Goal: Transaction & Acquisition: Purchase product/service

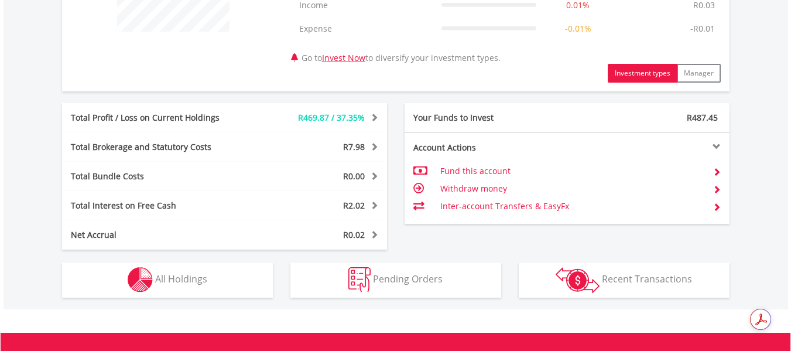
scroll to position [539, 0]
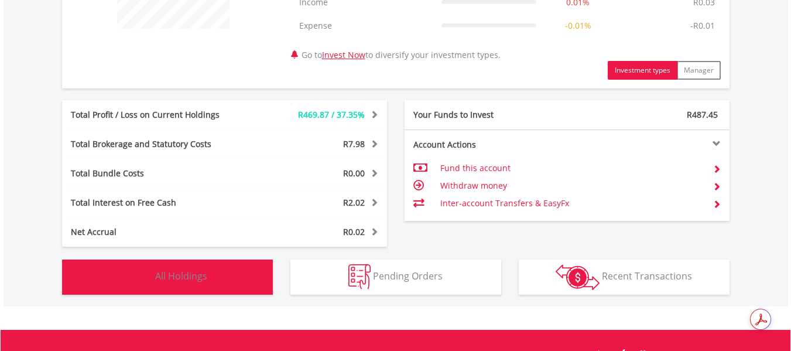
click at [198, 269] on button "Holdings All Holdings" at bounding box center [167, 276] width 211 height 35
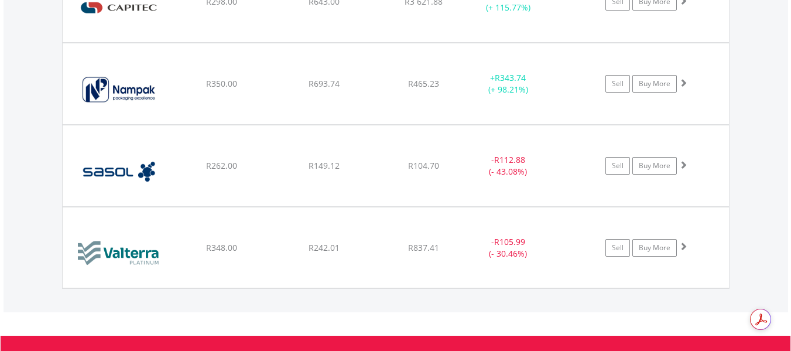
scroll to position [986, 0]
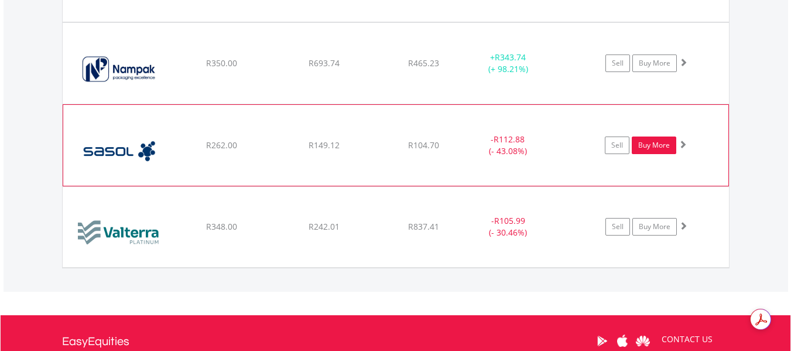
click at [642, 145] on link "Buy More" at bounding box center [654, 145] width 45 height 18
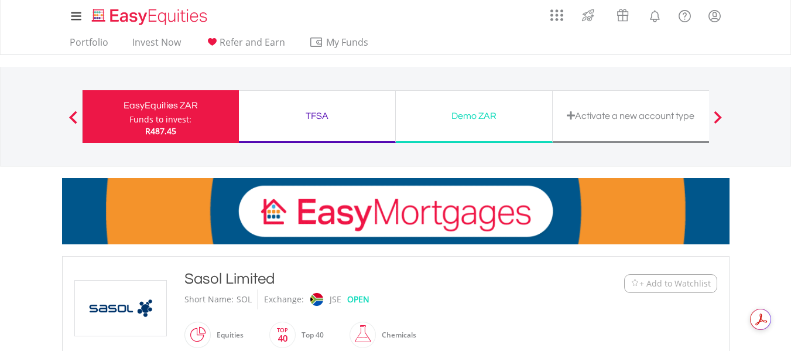
scroll to position [307, 0]
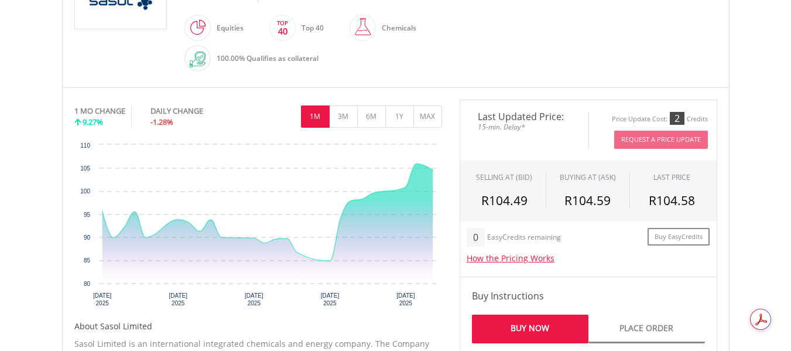
click at [559, 328] on link "Buy Now" at bounding box center [530, 328] width 117 height 29
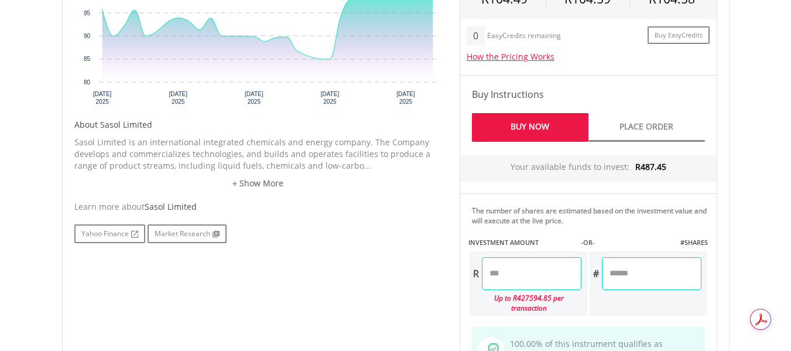
scroll to position [518, 0]
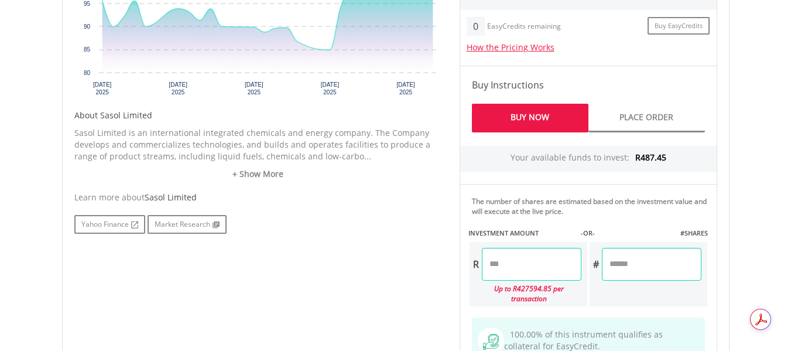
click at [517, 267] on input "number" at bounding box center [532, 264] width 100 height 33
type input "*"
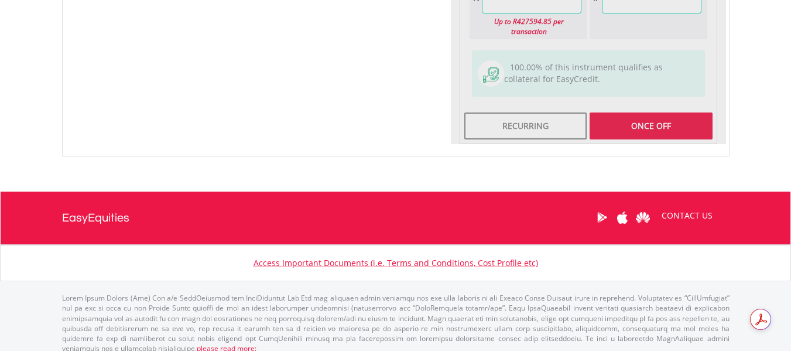
type input "******"
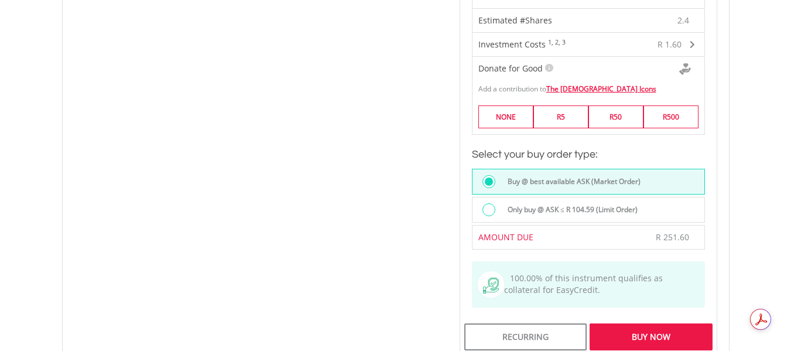
scroll to position [909, 0]
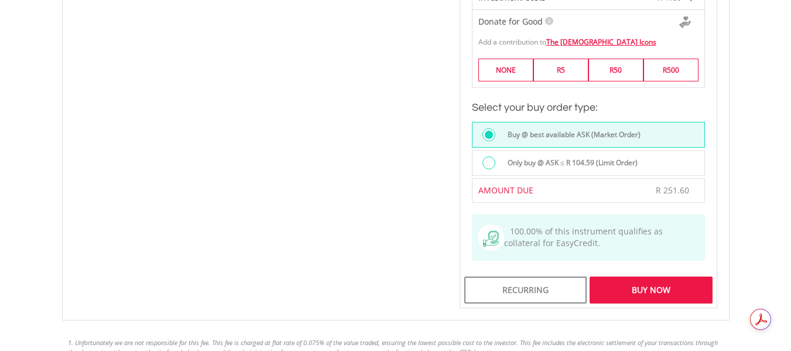
click at [656, 277] on div "Buy Now" at bounding box center [651, 289] width 122 height 27
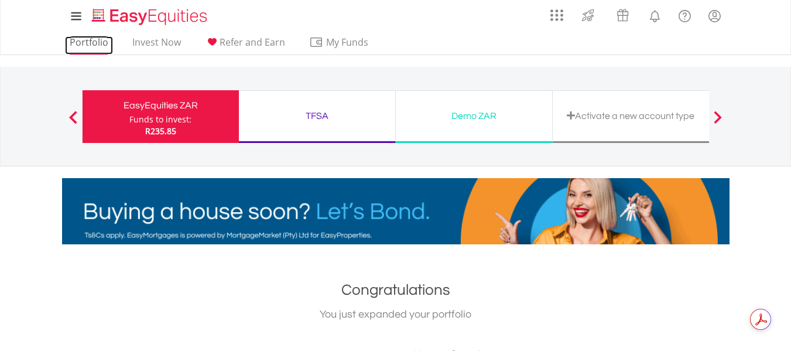
click at [96, 40] on link "Portfolio" at bounding box center [89, 45] width 48 height 18
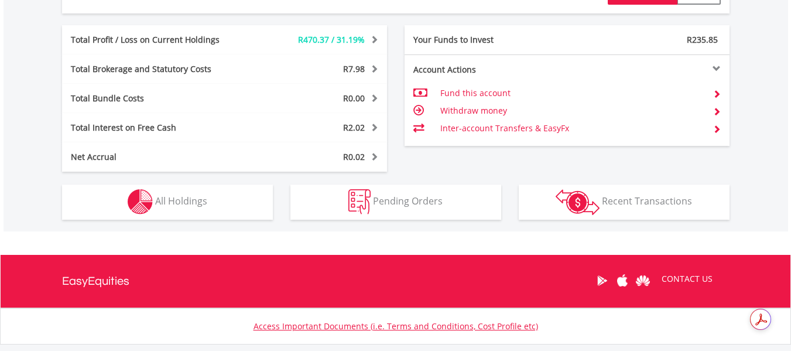
scroll to position [687, 0]
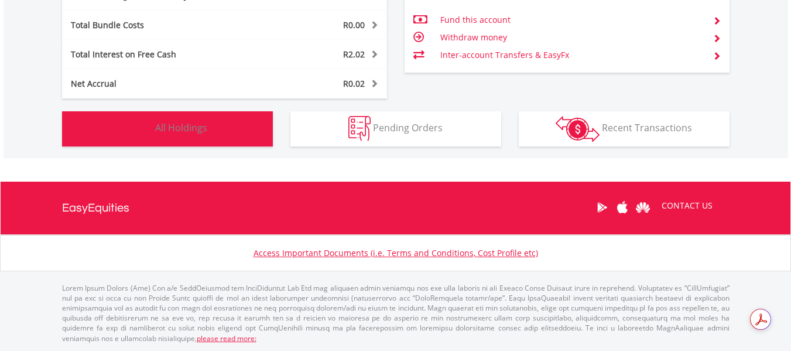
click at [170, 126] on span "All Holdings" at bounding box center [181, 127] width 52 height 13
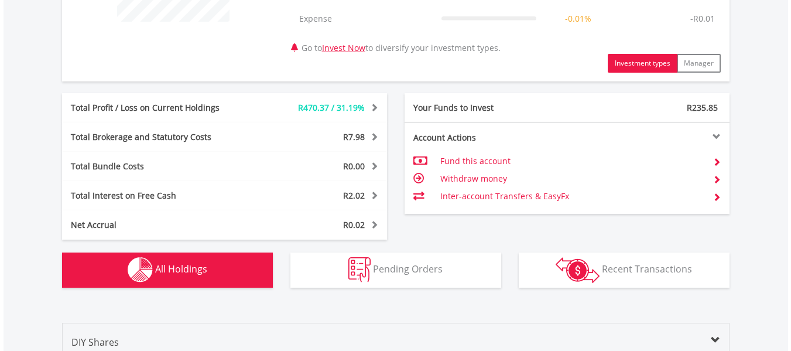
scroll to position [528, 0]
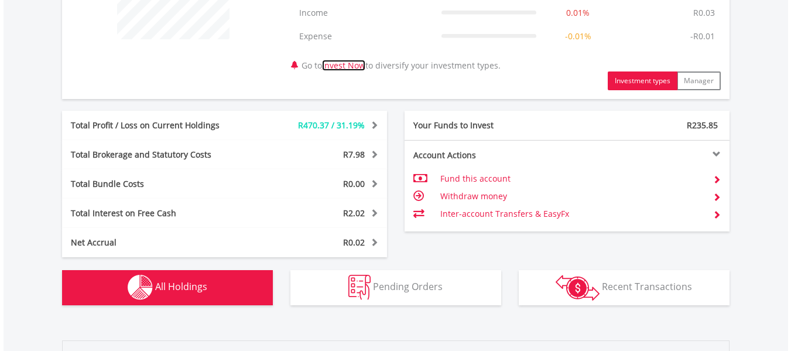
click at [361, 61] on link "Invest Now" at bounding box center [343, 65] width 43 height 11
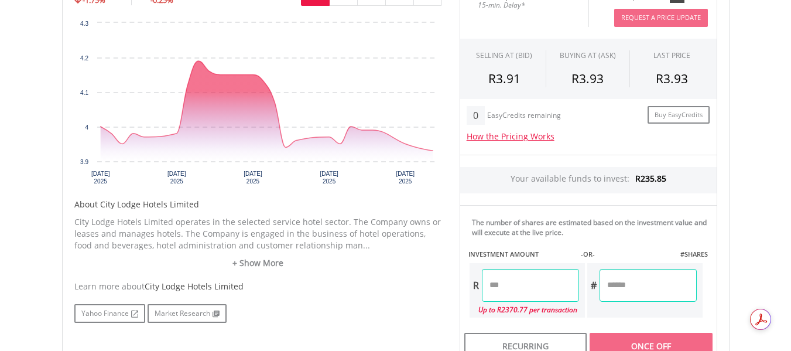
scroll to position [422, 0]
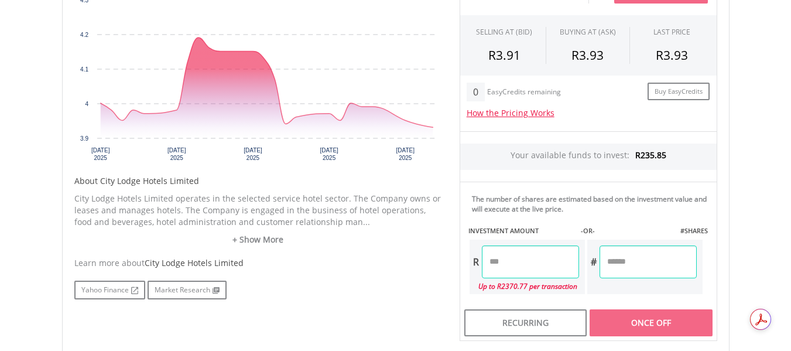
click at [528, 264] on input "number" at bounding box center [530, 261] width 97 height 33
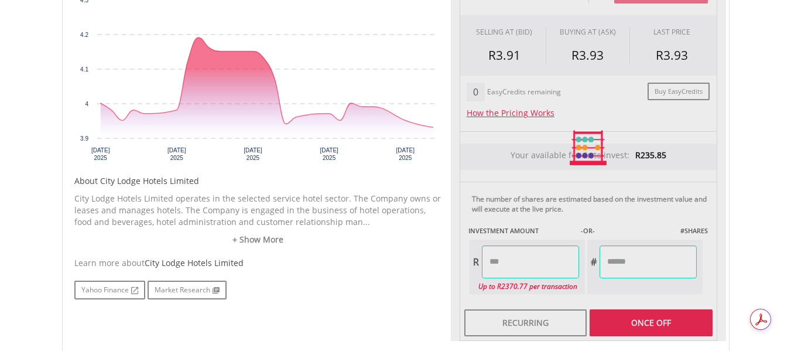
type input "******"
type input "*******"
click at [569, 326] on div "Last Updated Price: 15-min. Delay* Price Update Cost: 2 Credits Request A Price…" at bounding box center [588, 147] width 275 height 387
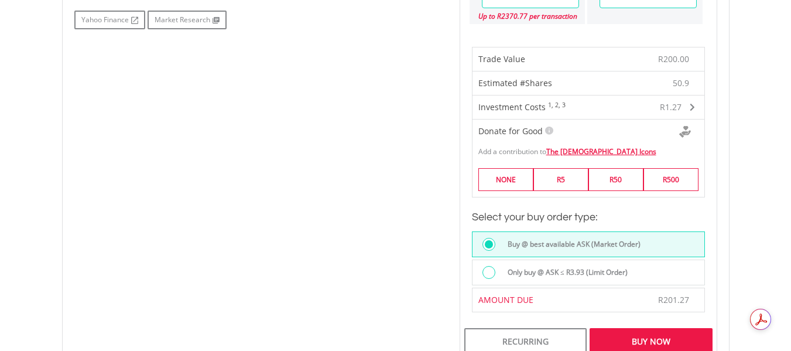
scroll to position [703, 0]
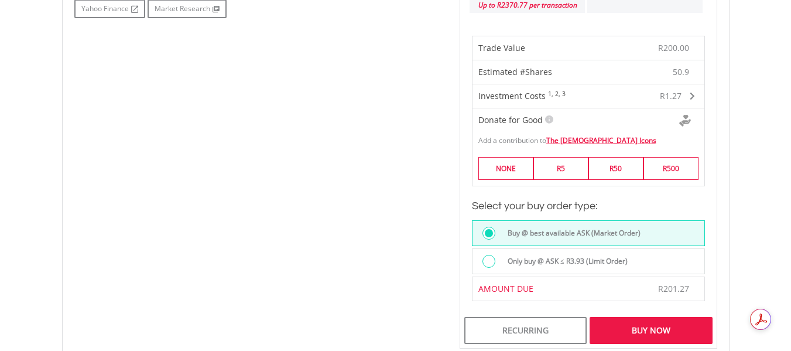
click at [569, 330] on div "Buy Now" at bounding box center [651, 330] width 122 height 27
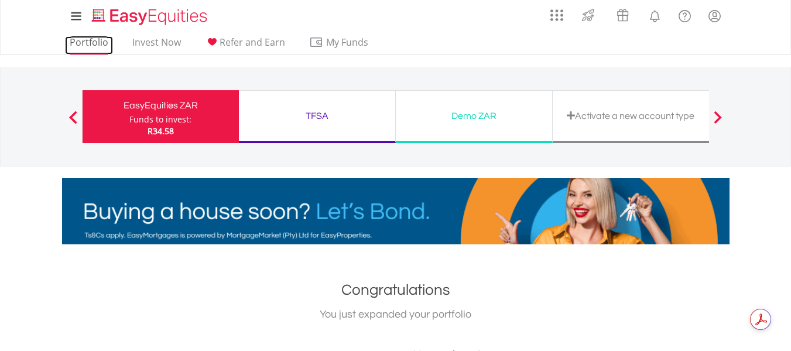
click at [89, 41] on link "Portfolio" at bounding box center [89, 45] width 48 height 18
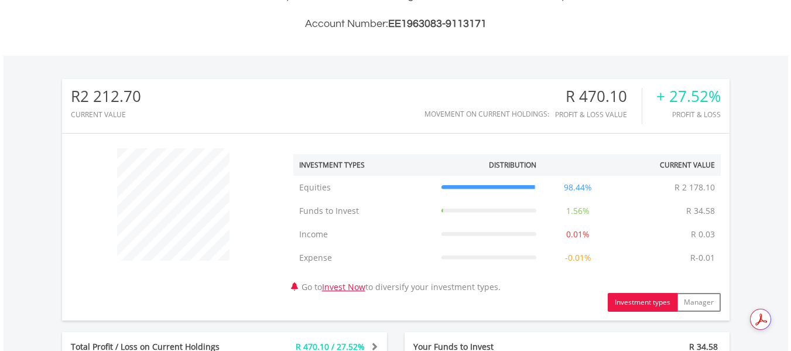
scroll to position [614, 0]
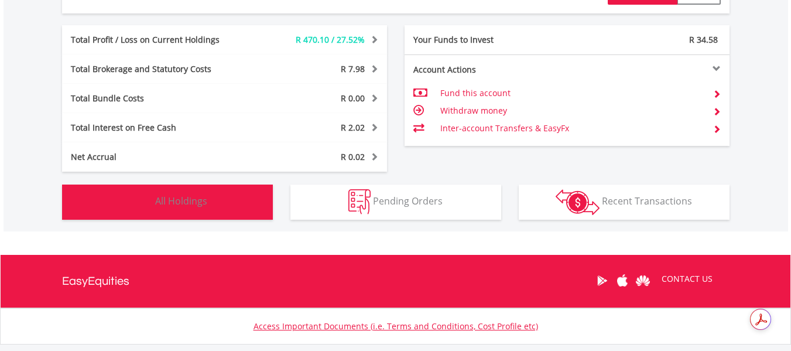
click at [197, 198] on span "All Holdings" at bounding box center [181, 200] width 52 height 13
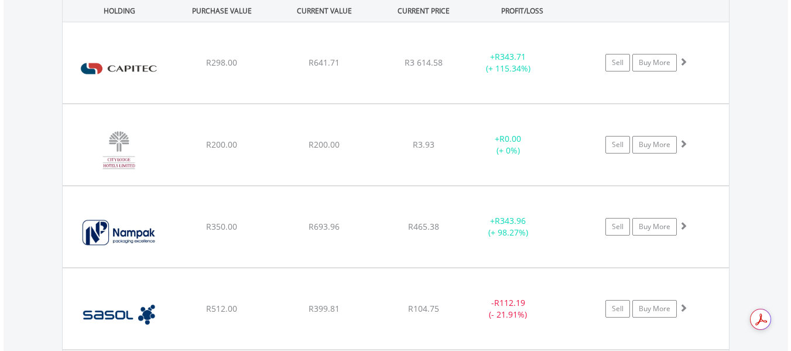
scroll to position [915, 0]
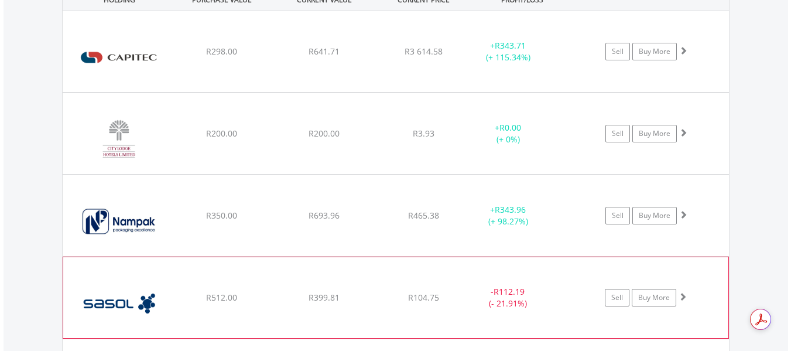
click at [184, 57] on div "R512.00" at bounding box center [222, 52] width 100 height 12
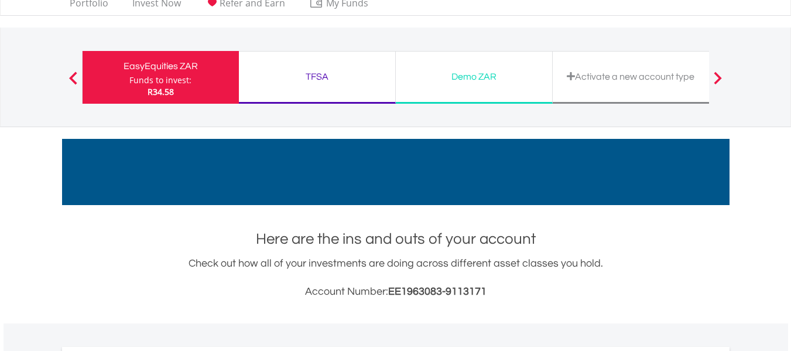
scroll to position [0, 0]
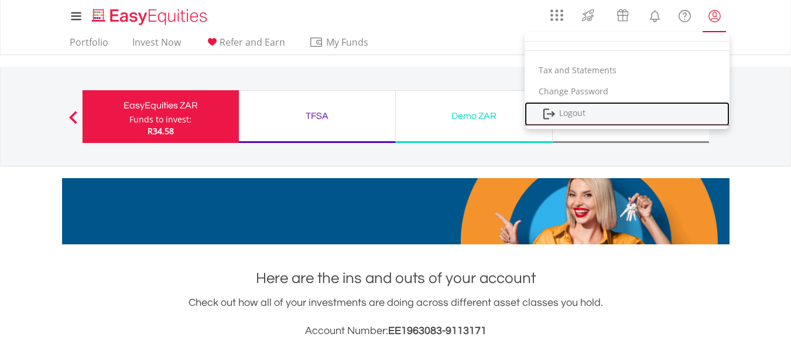
click at [593, 108] on link "Logout" at bounding box center [627, 114] width 205 height 24
